Goal: Task Accomplishment & Management: Manage account settings

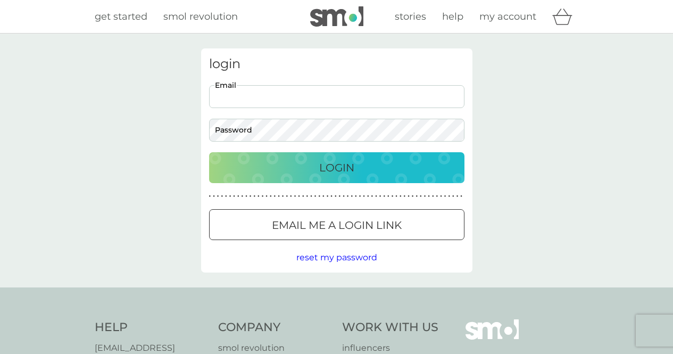
click at [285, 85] on input "Email" at bounding box center [336, 96] width 255 height 23
type input "[EMAIL_ADDRESS][DOMAIN_NAME]"
click at [352, 167] on p "Login" at bounding box center [336, 167] width 35 height 17
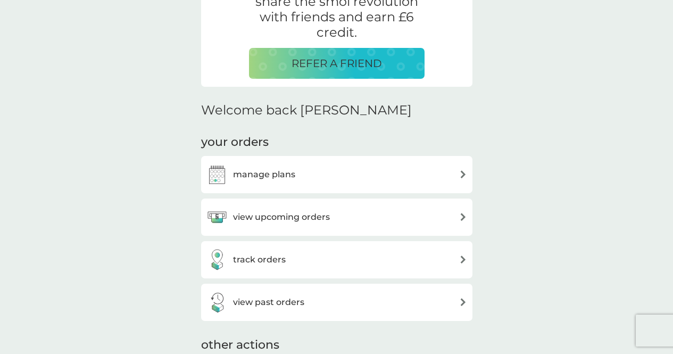
scroll to position [235, 0]
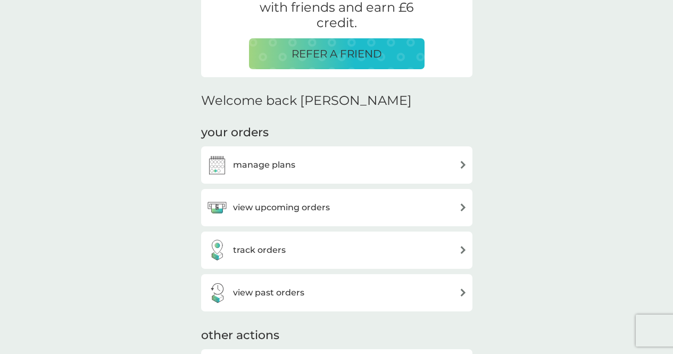
click at [294, 157] on div "manage plans" at bounding box center [250, 164] width 89 height 21
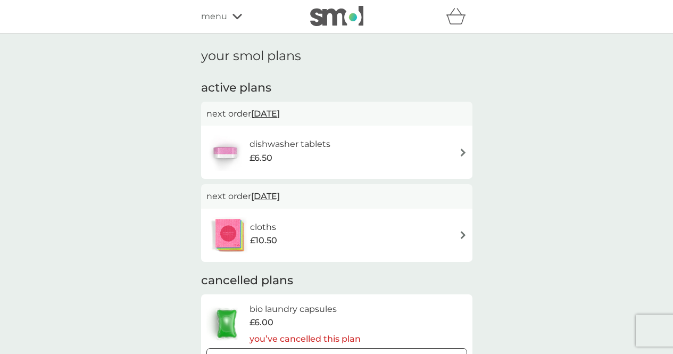
click at [280, 107] on span "15 Sep 2025" at bounding box center [265, 113] width 29 height 21
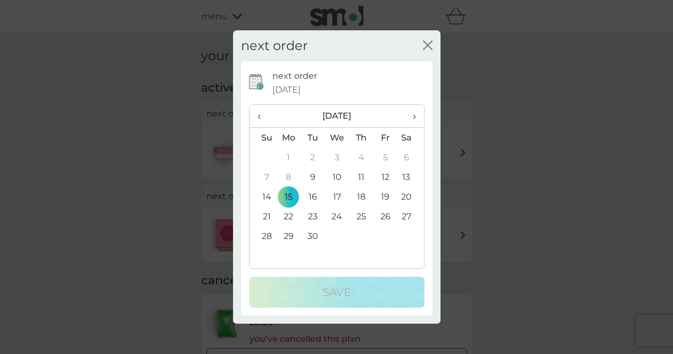
click at [416, 116] on th "›" at bounding box center [410, 116] width 27 height 23
click at [264, 119] on span "‹" at bounding box center [262, 116] width 11 height 22
click at [413, 119] on span "›" at bounding box center [410, 116] width 11 height 22
click at [311, 197] on td "14" at bounding box center [312, 197] width 24 height 20
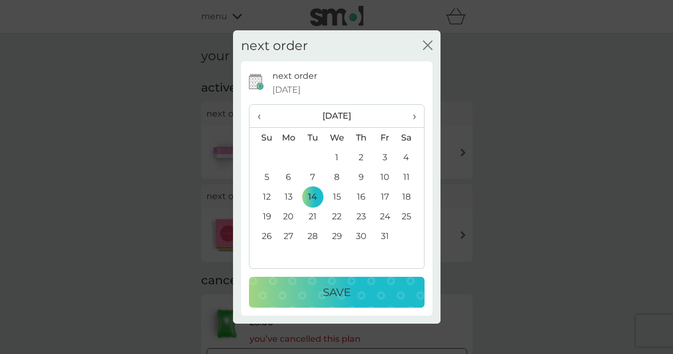
click at [341, 294] on p "Save" at bounding box center [337, 291] width 28 height 17
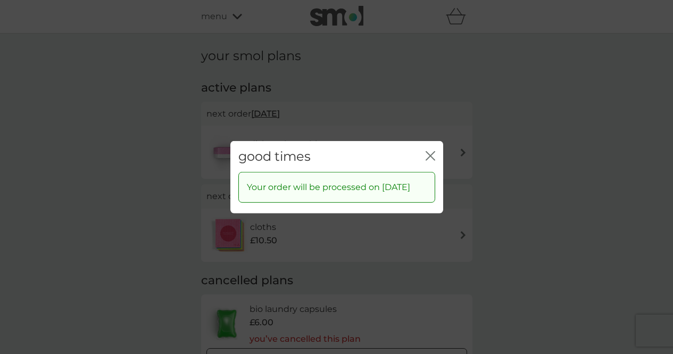
click at [433, 151] on icon "close" at bounding box center [432, 155] width 4 height 9
